Goal: Consume media (video, audio)

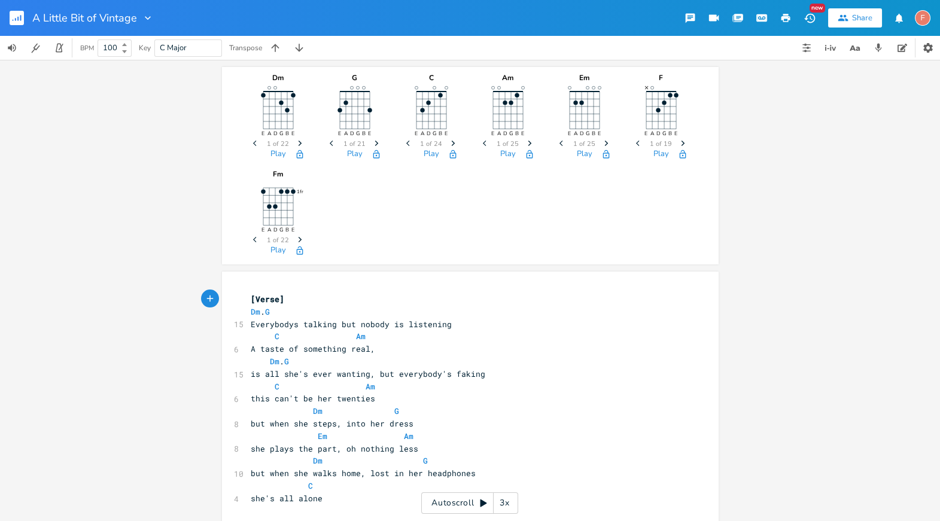
click at [505, 504] on div "3x" at bounding box center [504, 503] width 22 height 22
click at [507, 509] on div "4x" at bounding box center [504, 503] width 22 height 22
click at [507, 509] on div "5x" at bounding box center [504, 503] width 22 height 22
click at [507, 509] on div "1x" at bounding box center [504, 503] width 22 height 22
click at [455, 501] on div "Autoscroll 2x" at bounding box center [469, 503] width 97 height 22
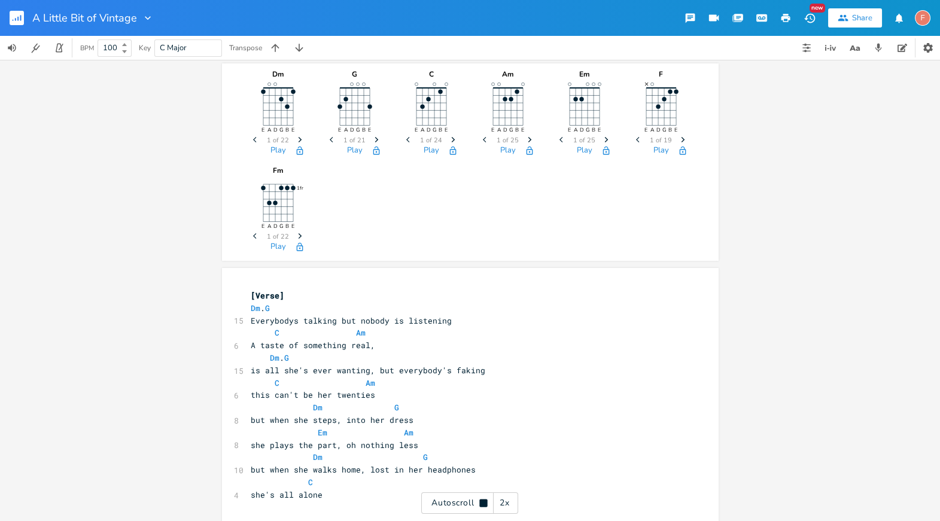
click at [503, 501] on div "2x" at bounding box center [504, 503] width 22 height 22
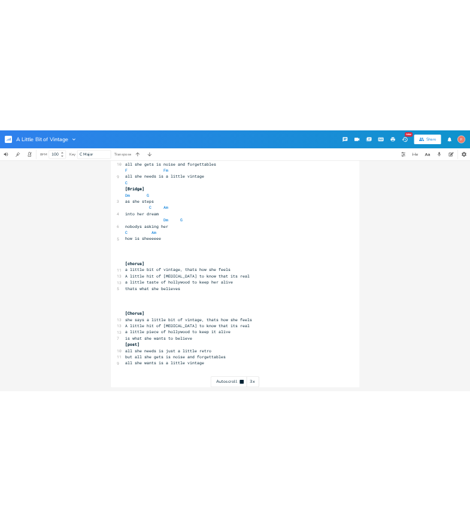
scroll to position [1040, 0]
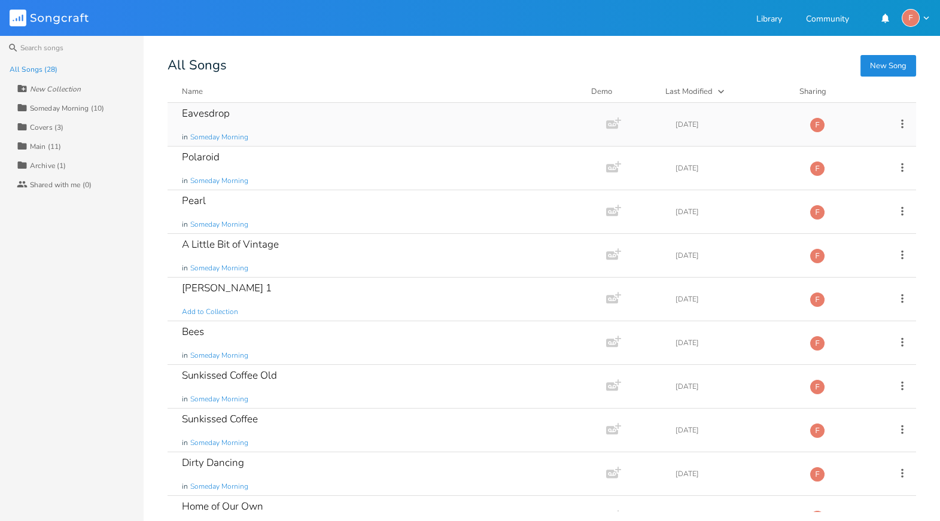
click at [299, 122] on div "Eavesdrop in Someday Morning" at bounding box center [384, 124] width 405 height 43
